Goal: Navigation & Orientation: Find specific page/section

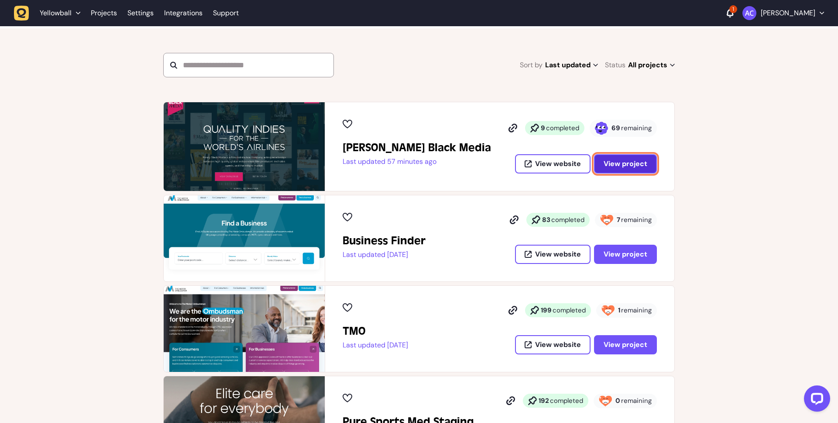
click at [640, 165] on span "View project" at bounding box center [626, 163] width 44 height 9
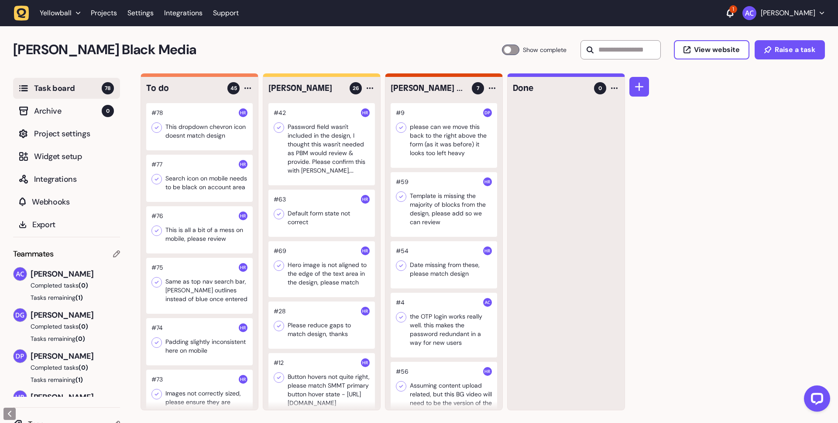
click at [206, 245] on div at bounding box center [199, 229] width 107 height 47
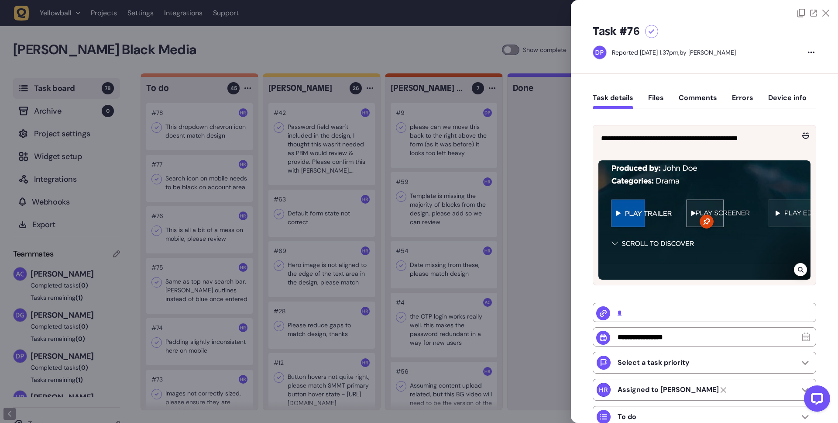
click at [826, 14] on icon at bounding box center [826, 13] width 7 height 7
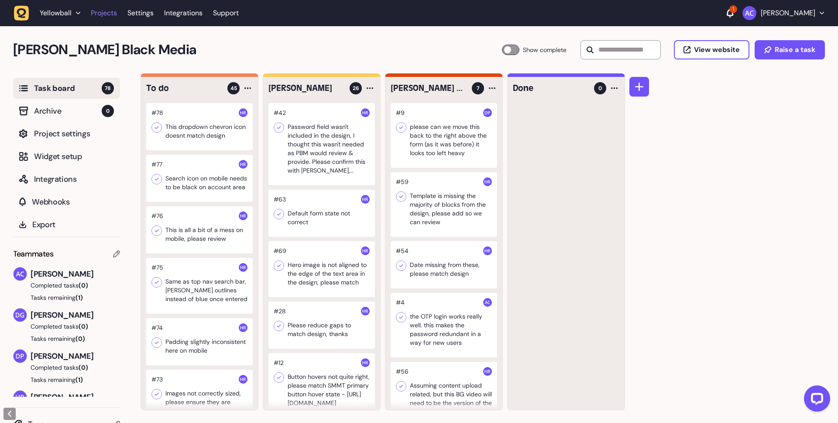
click at [101, 18] on link "Projects" at bounding box center [104, 13] width 26 height 16
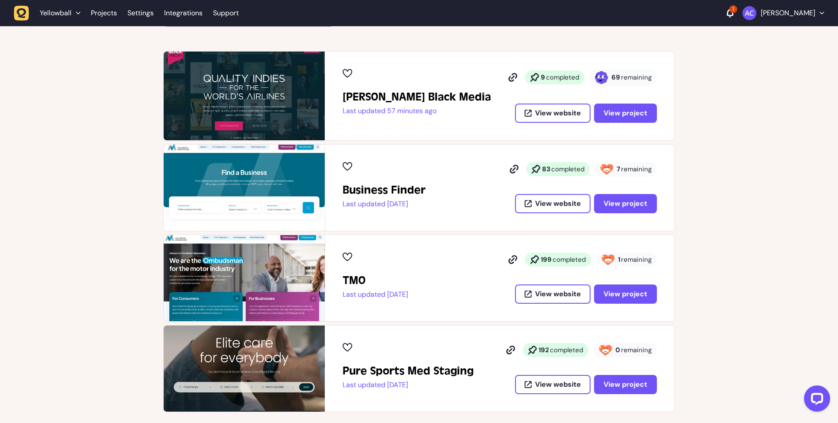
scroll to position [165, 0]
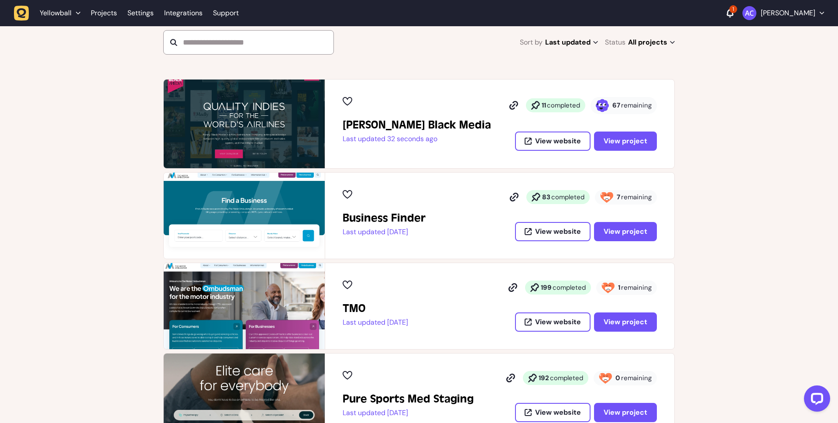
scroll to position [119, 0]
